Goal: Find contact information: Find contact information

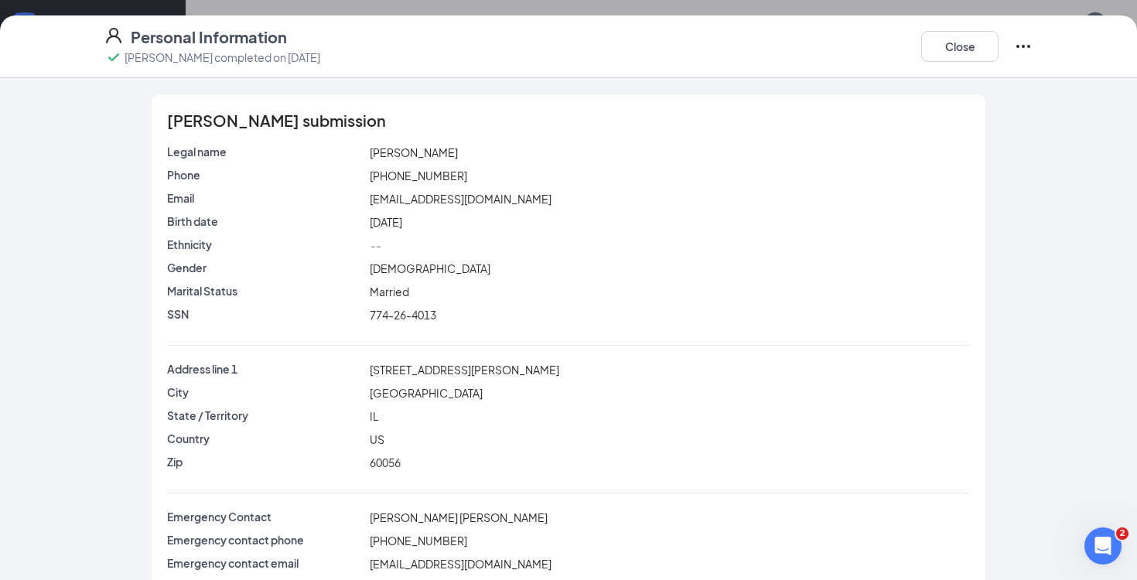
scroll to position [11, 0]
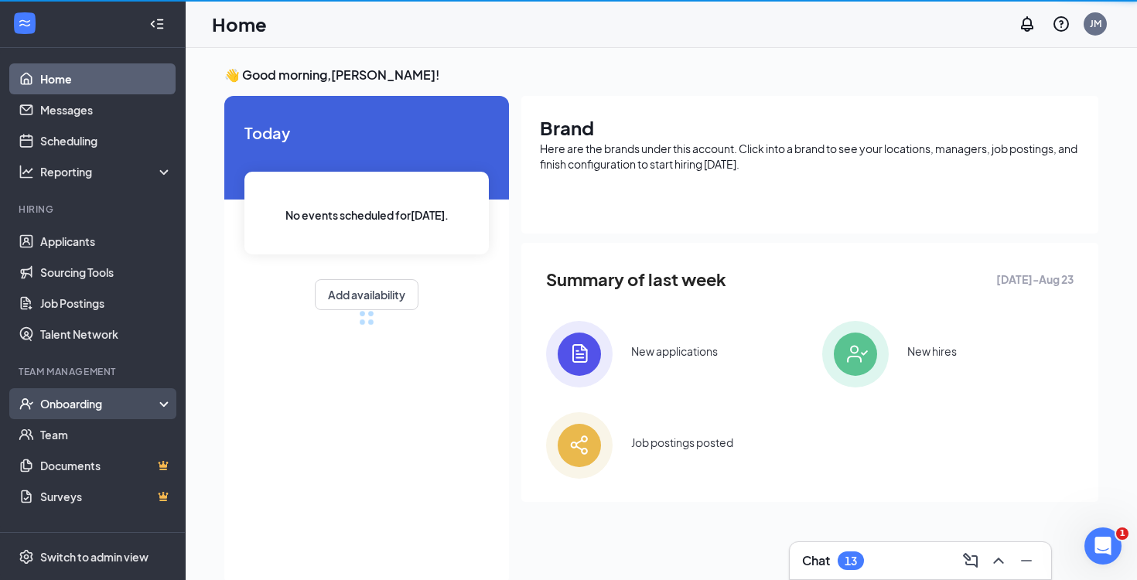
click at [88, 411] on div "Onboarding" at bounding box center [99, 403] width 119 height 15
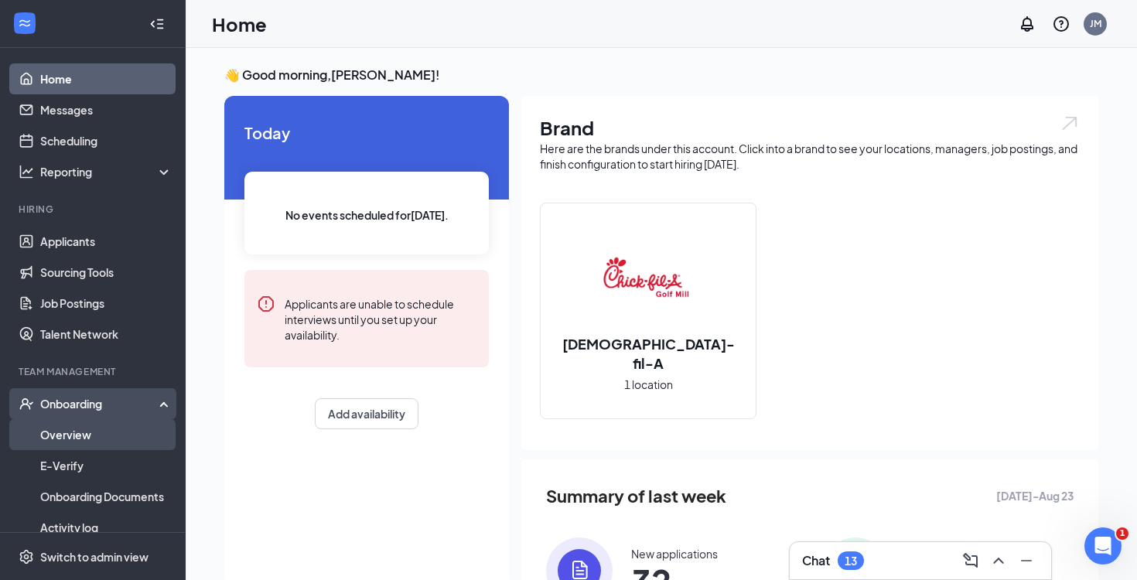
click at [120, 446] on link "Overview" at bounding box center [106, 434] width 132 height 31
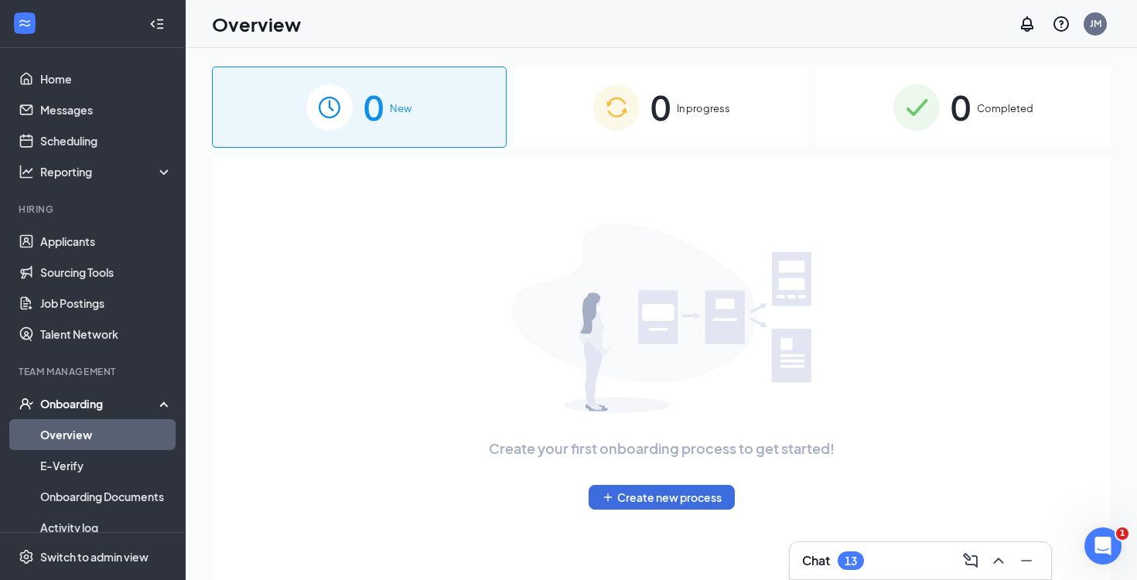
click at [947, 104] on div "0 Completed" at bounding box center [963, 107] width 295 height 81
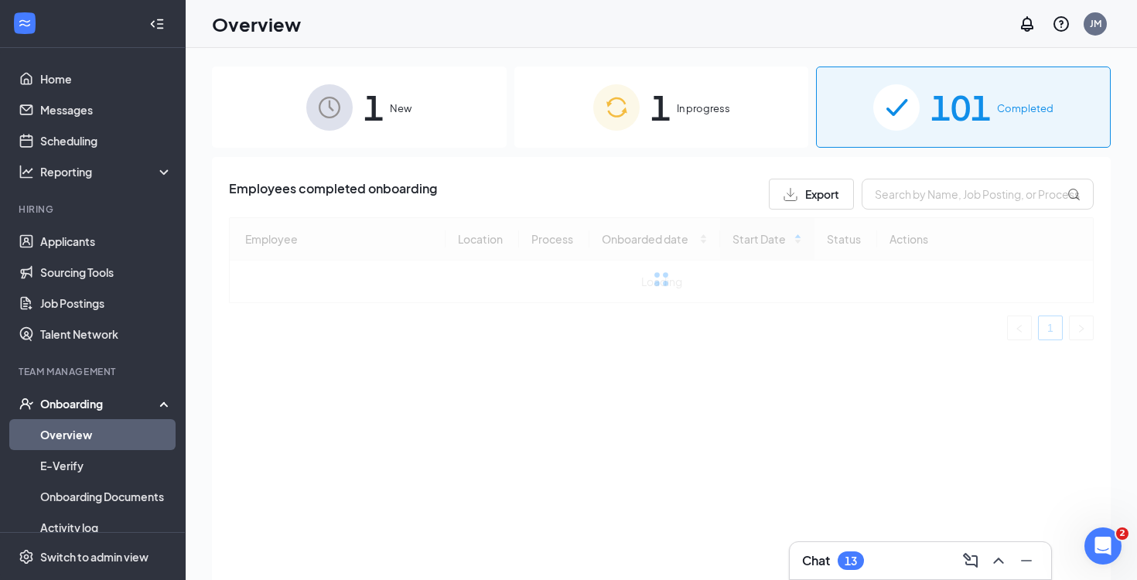
click at [655, 138] on div "1 In progress" at bounding box center [661, 107] width 295 height 81
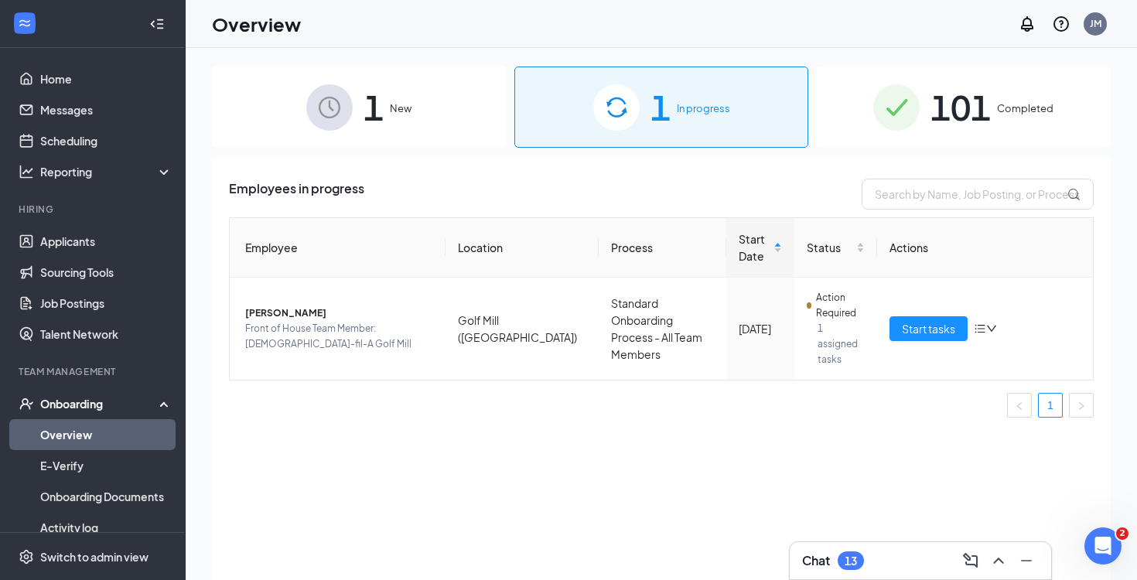
click at [921, 105] on div "101 Completed" at bounding box center [963, 107] width 295 height 81
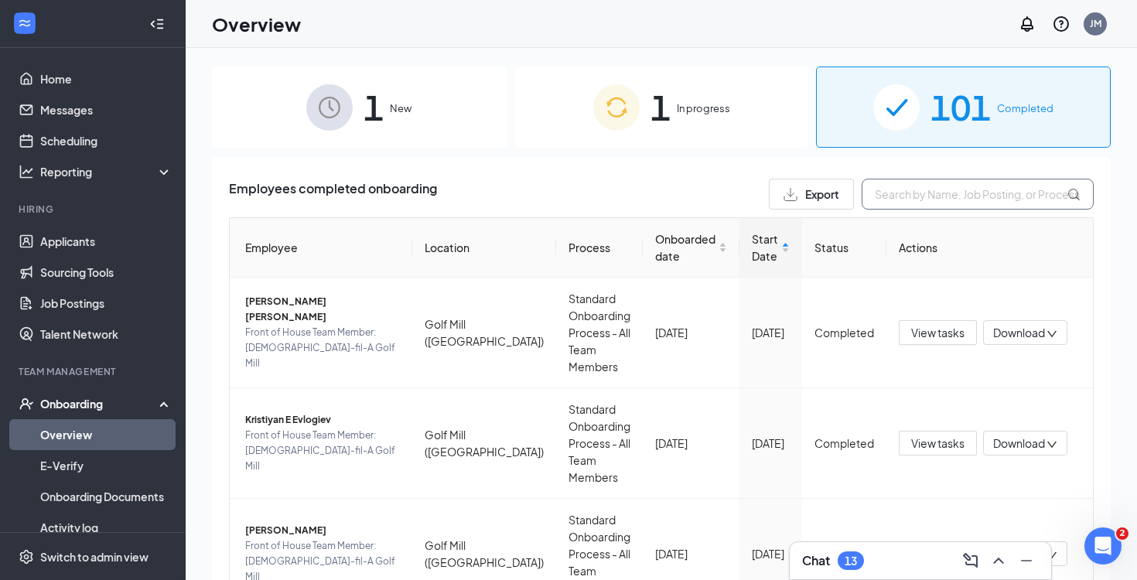
click at [937, 187] on input "text" at bounding box center [978, 194] width 232 height 31
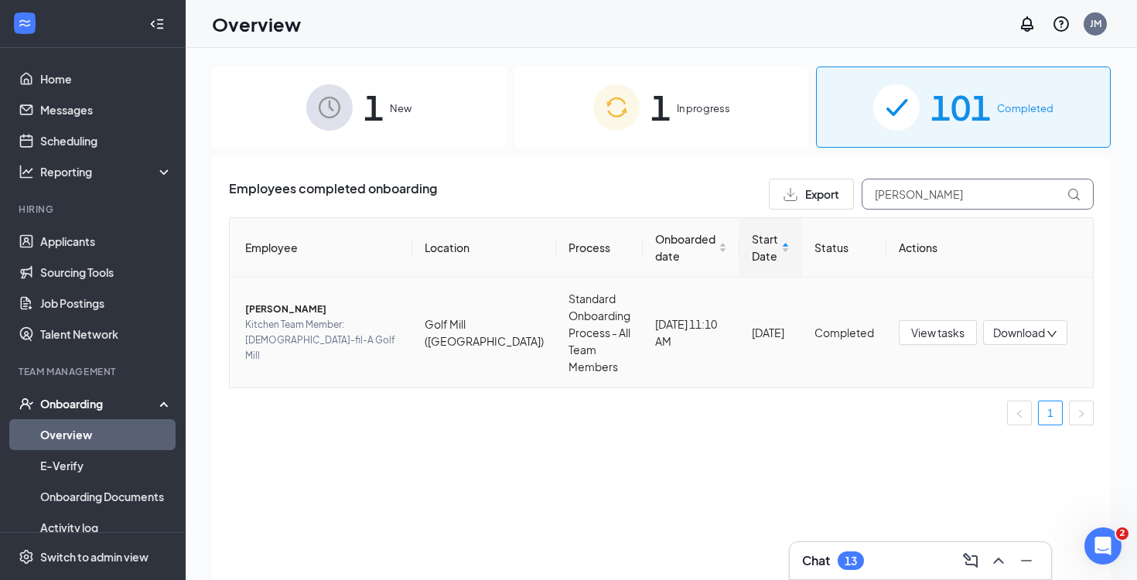
type input "Alvarez"
click at [352, 327] on span "Kitchen Team Member: Chick-fil-A Golf Mill" at bounding box center [322, 340] width 155 height 46
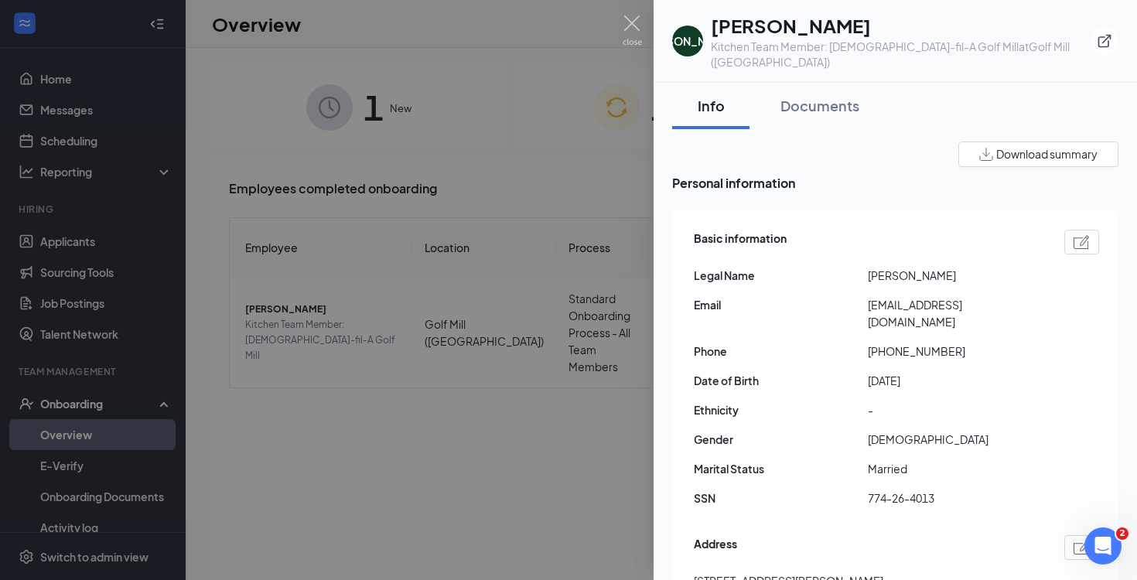
click at [894, 296] on span "[EMAIL_ADDRESS][DOMAIN_NAME]" at bounding box center [955, 313] width 174 height 34
copy span "[EMAIL_ADDRESS][DOMAIN_NAME]"
click at [897, 343] on span "+14632407501" at bounding box center [955, 351] width 174 height 17
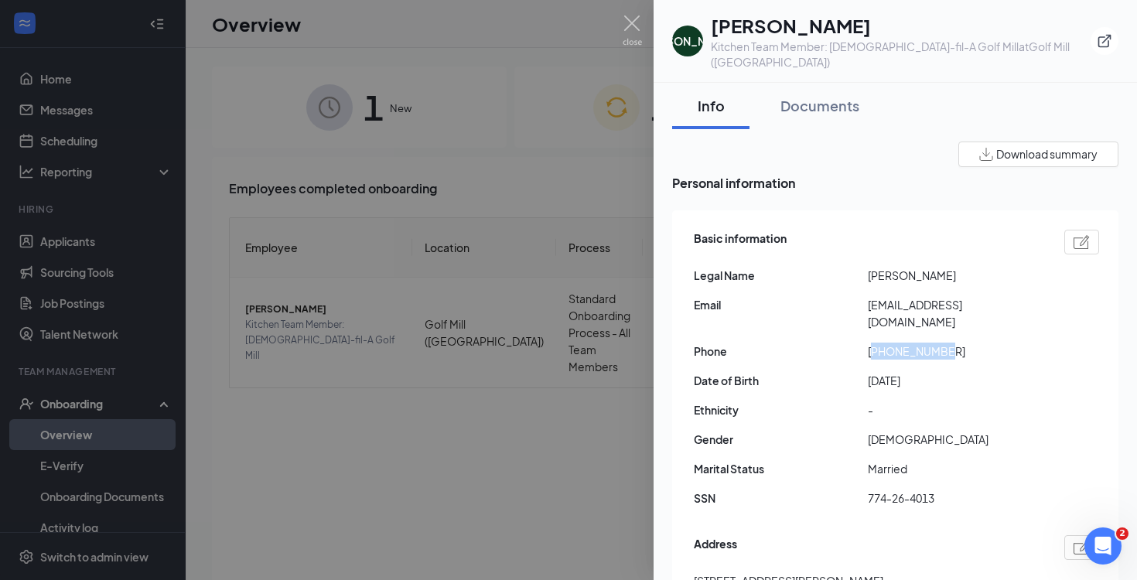
click at [897, 343] on span "+14632407501" at bounding box center [955, 351] width 174 height 17
copy span "+14632407501"
